Goal: Task Accomplishment & Management: Manage account settings

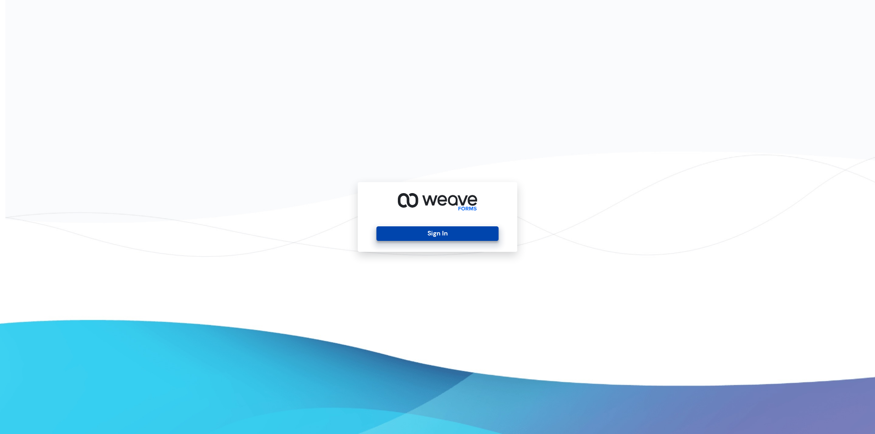
click at [437, 233] on button "Sign In" at bounding box center [438, 234] width 122 height 15
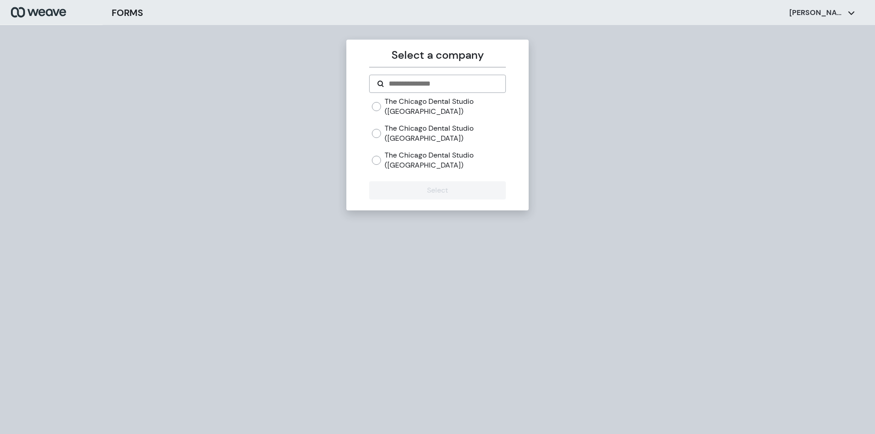
click at [425, 131] on label "The Chicago Dental Studio ([GEOGRAPHIC_DATA])" at bounding box center [445, 134] width 121 height 20
click at [427, 193] on button "Select" at bounding box center [437, 190] width 136 height 18
